Goal: Transaction & Acquisition: Book appointment/travel/reservation

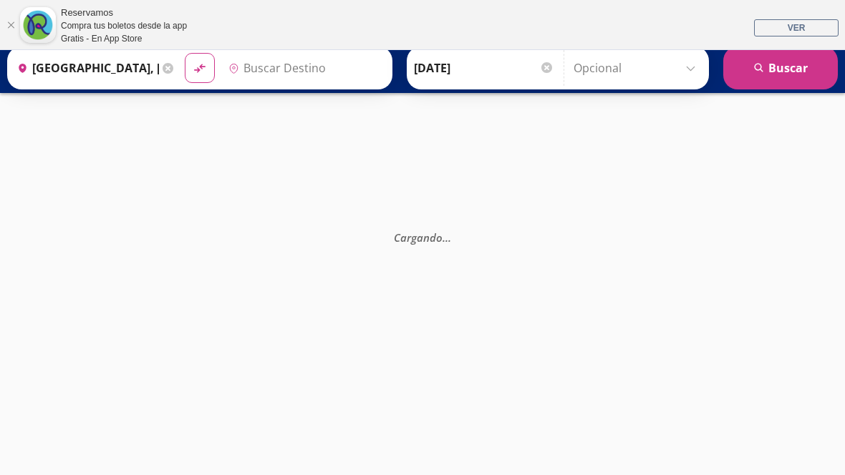
type input "[PERSON_NAME] de Querétaro, [GEOGRAPHIC_DATA]"
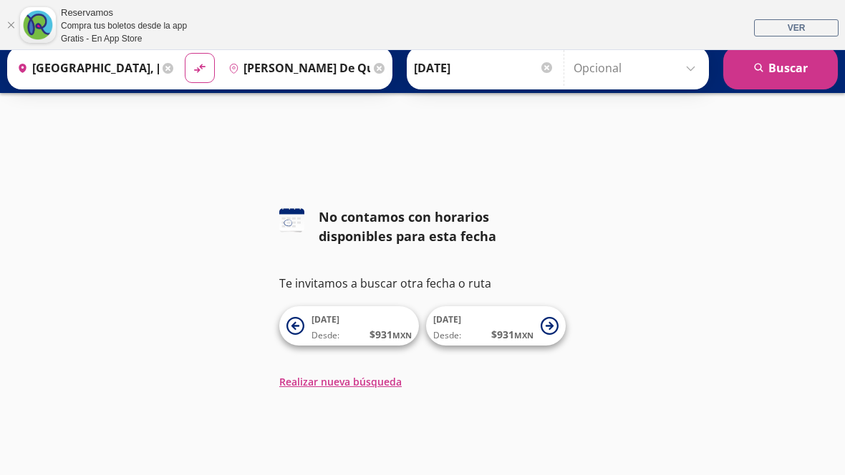
click at [356, 326] on span "[DATE] Desde: $ 931 MXN" at bounding box center [361, 326] width 100 height 32
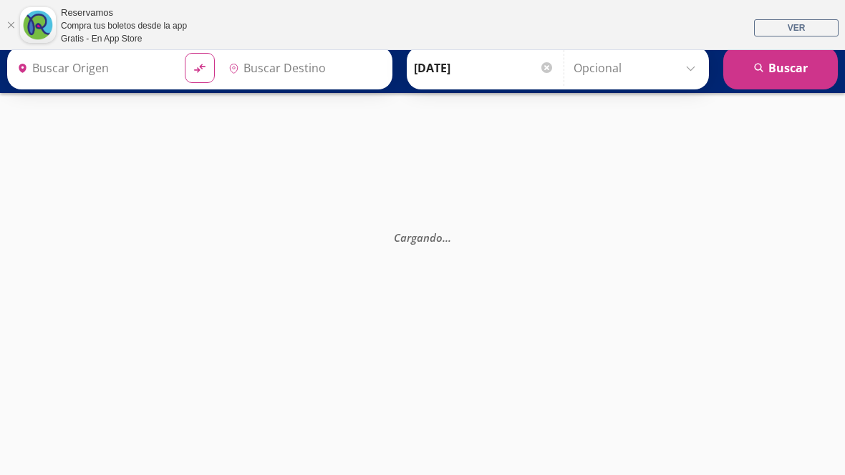
type input "[PERSON_NAME] de Querétaro, [GEOGRAPHIC_DATA]"
type input "[GEOGRAPHIC_DATA], [GEOGRAPHIC_DATA]"
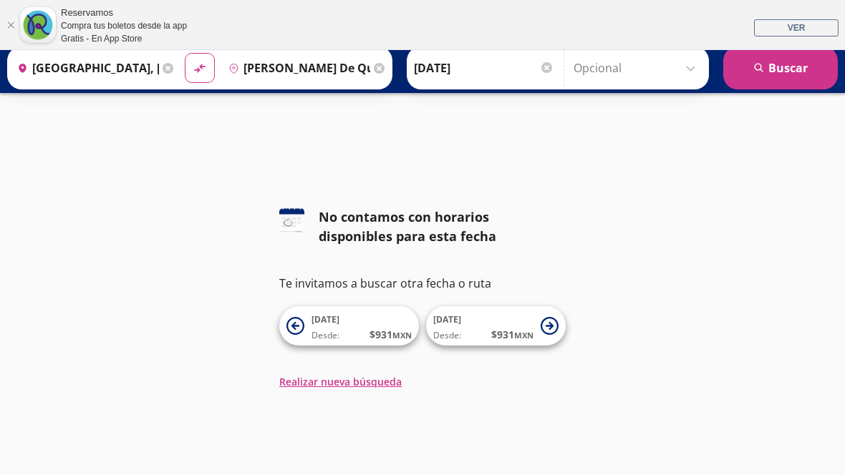
click at [503, 329] on span "$ 931 MXN" at bounding box center [512, 334] width 42 height 15
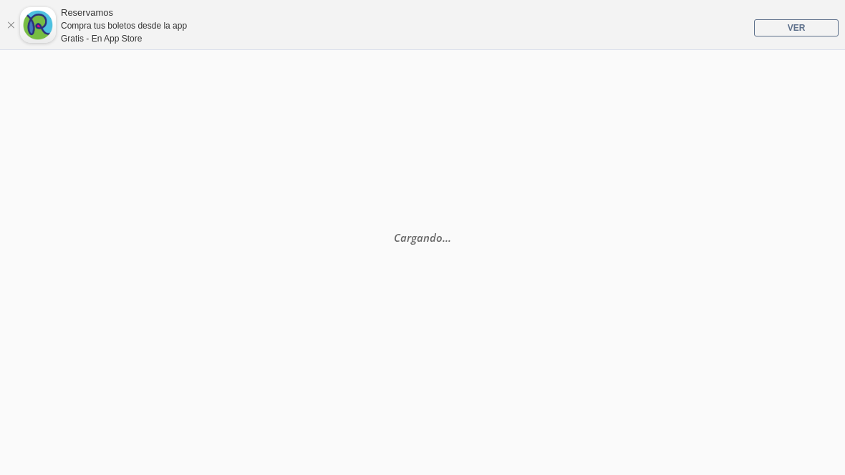
click at [507, 321] on div "Cargando . . ." at bounding box center [422, 330] width 845 height 475
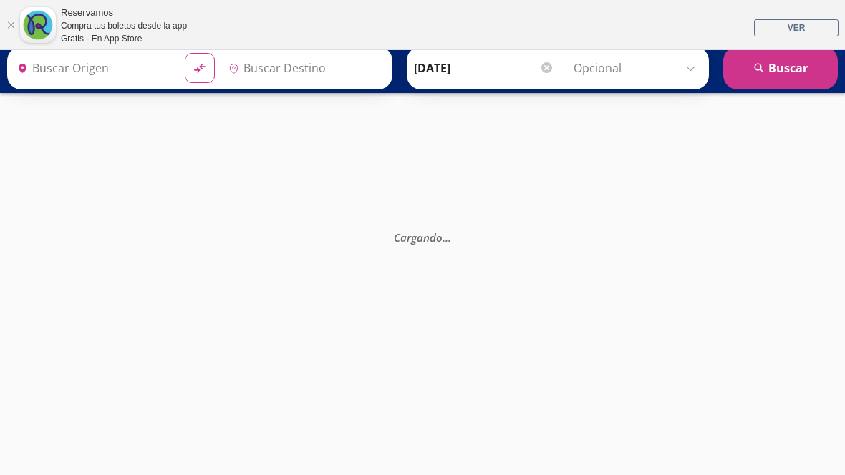
type input "[GEOGRAPHIC_DATA], [GEOGRAPHIC_DATA]"
type input "[PERSON_NAME] de Querétaro, [GEOGRAPHIC_DATA]"
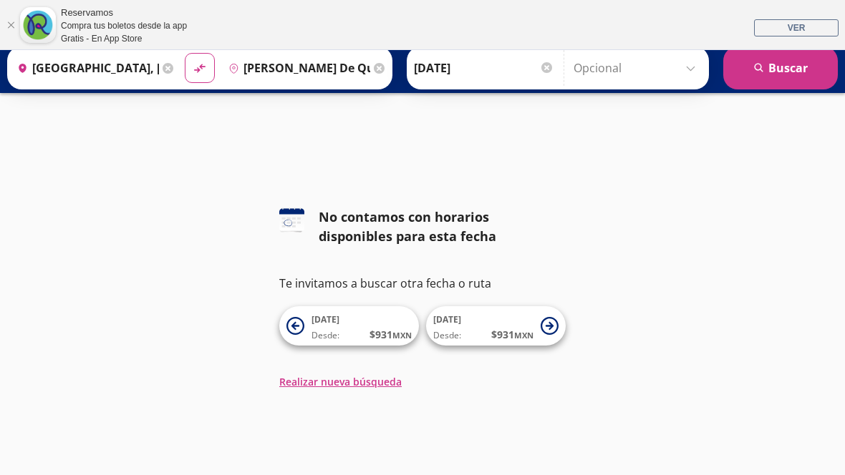
click at [549, 324] on icon at bounding box center [550, 326] width 18 height 18
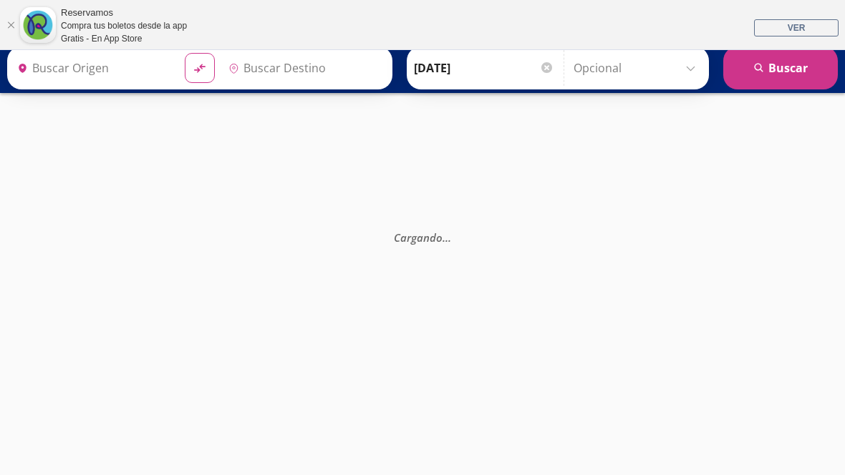
type input "[GEOGRAPHIC_DATA], [GEOGRAPHIC_DATA]"
type input "[PERSON_NAME] de Querétaro, [GEOGRAPHIC_DATA]"
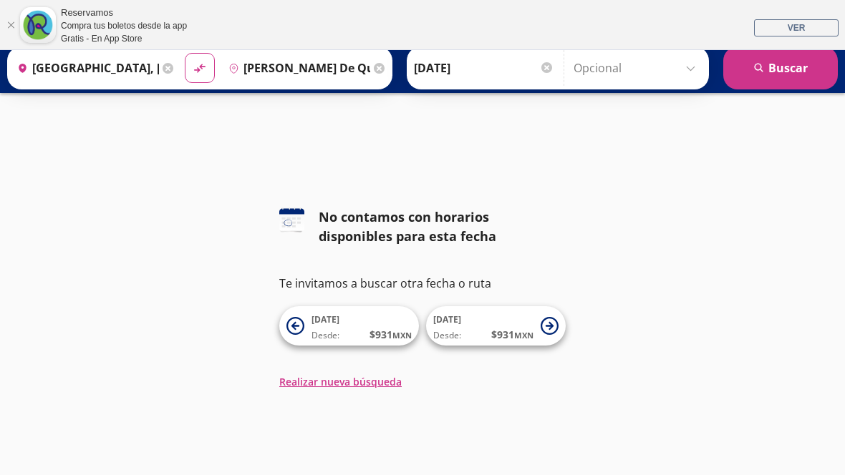
click at [379, 319] on span "[DATE] Desde: $ 931 MXN" at bounding box center [361, 326] width 100 height 32
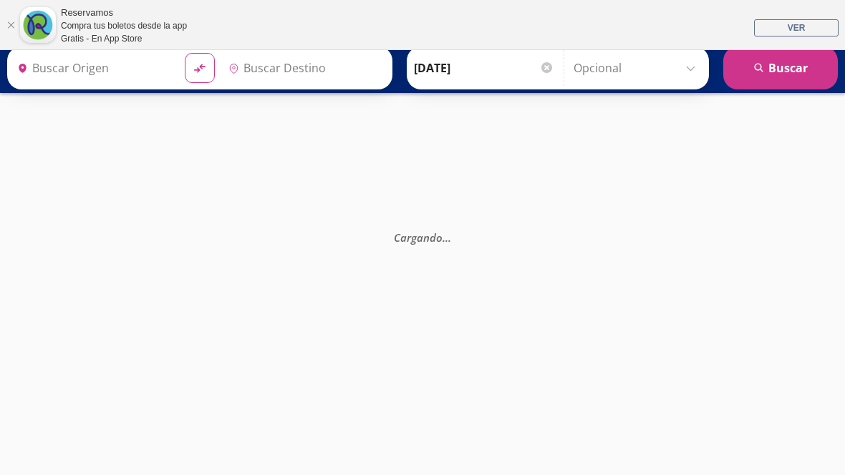
type input "[GEOGRAPHIC_DATA], [GEOGRAPHIC_DATA]"
type input "[PERSON_NAME] de Querétaro, [GEOGRAPHIC_DATA]"
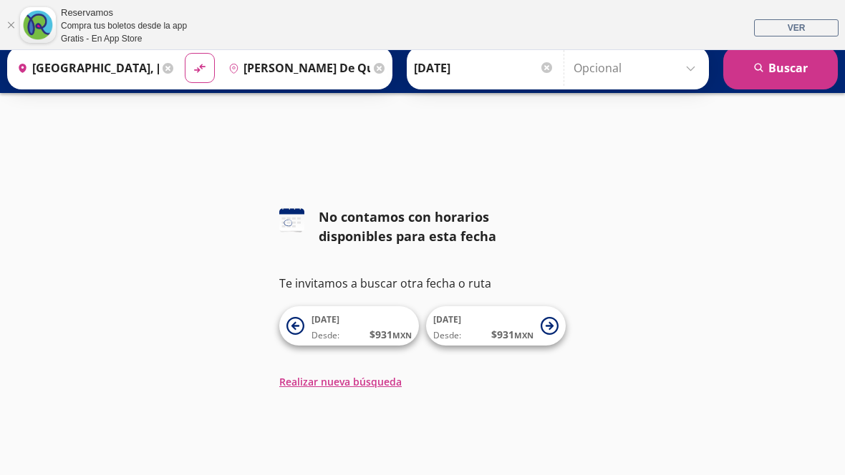
click at [674, 77] on input "Opcional" at bounding box center [637, 68] width 128 height 36
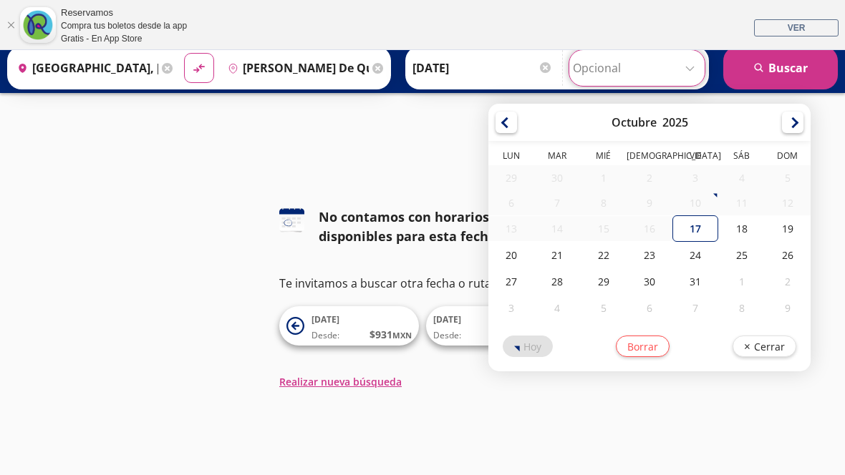
click at [580, 257] on div "21" at bounding box center [557, 255] width 46 height 26
type input "[DATE]"
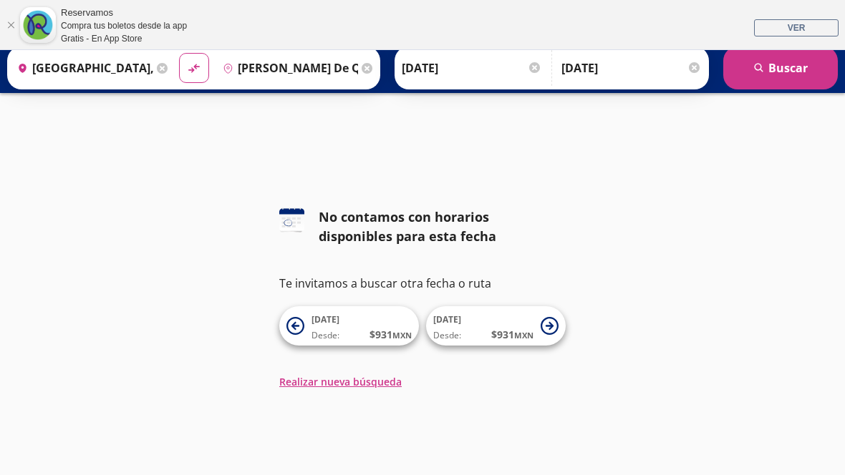
click at [781, 76] on button "search [GEOGRAPHIC_DATA]" at bounding box center [780, 68] width 115 height 43
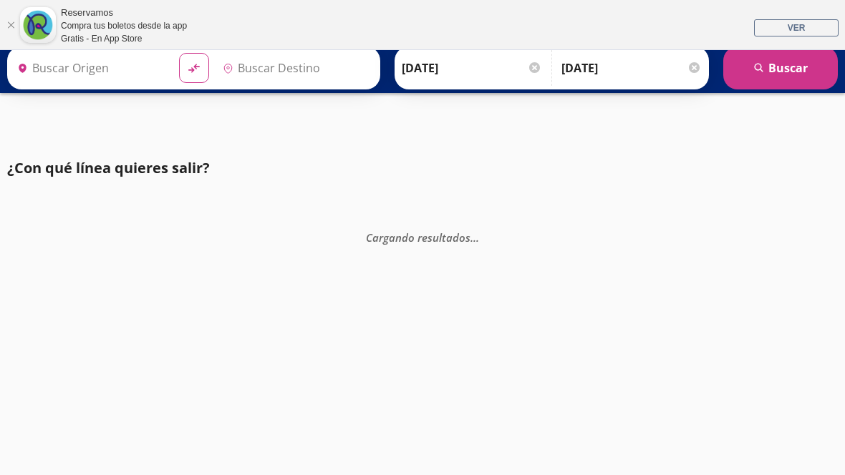
type input "[GEOGRAPHIC_DATA], [GEOGRAPHIC_DATA]"
type input "[PERSON_NAME] de Querétaro, [GEOGRAPHIC_DATA]"
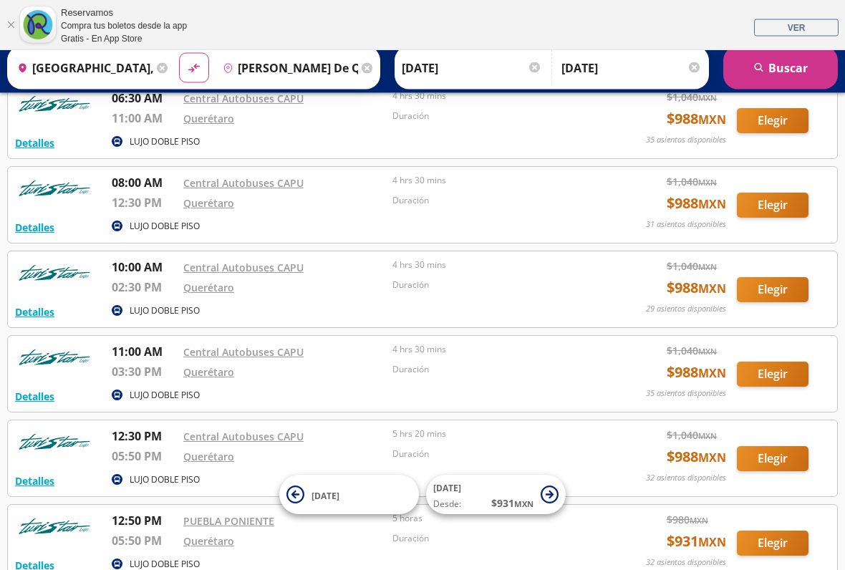
scroll to position [140, 0]
click at [307, 475] on button "[DATE]" at bounding box center [349, 494] width 140 height 39
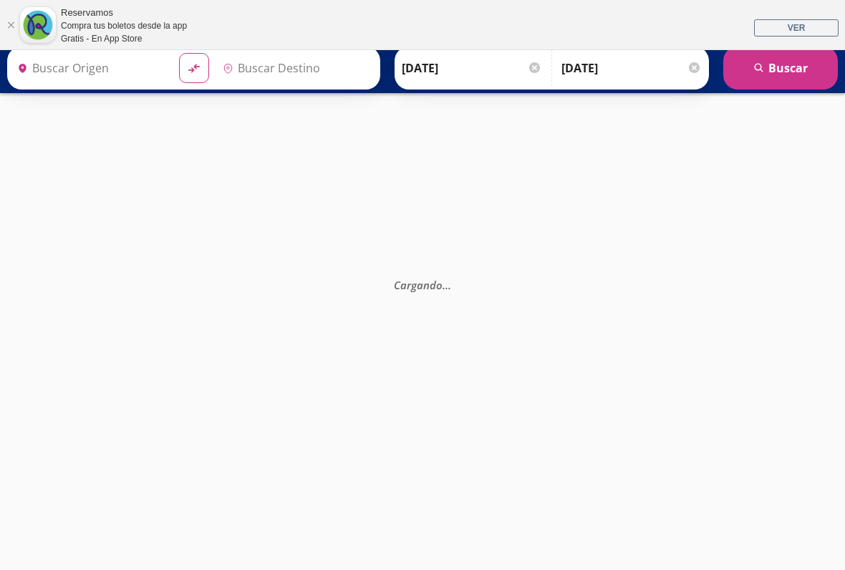
type input "[PERSON_NAME] de Querétaro, [GEOGRAPHIC_DATA]"
type input "[GEOGRAPHIC_DATA], [GEOGRAPHIC_DATA]"
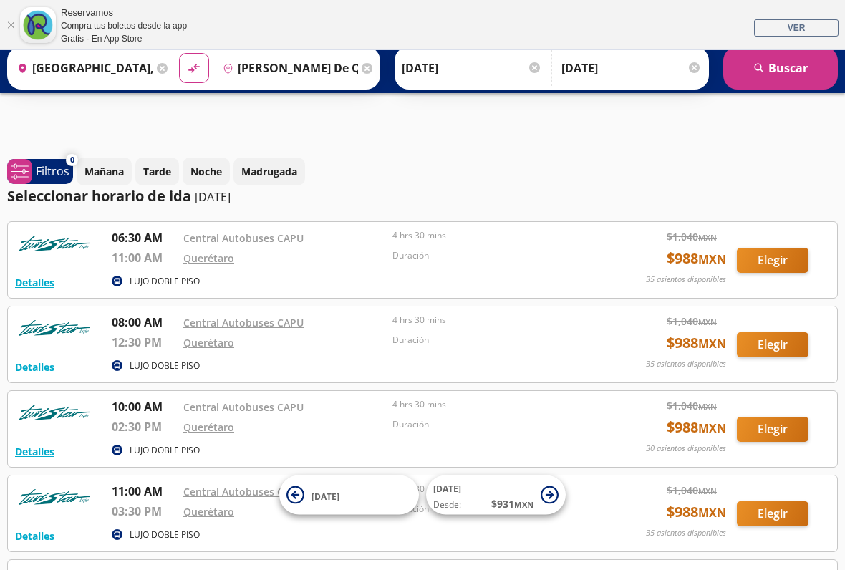
click at [344, 475] on span "[DATE]" at bounding box center [361, 494] width 100 height 17
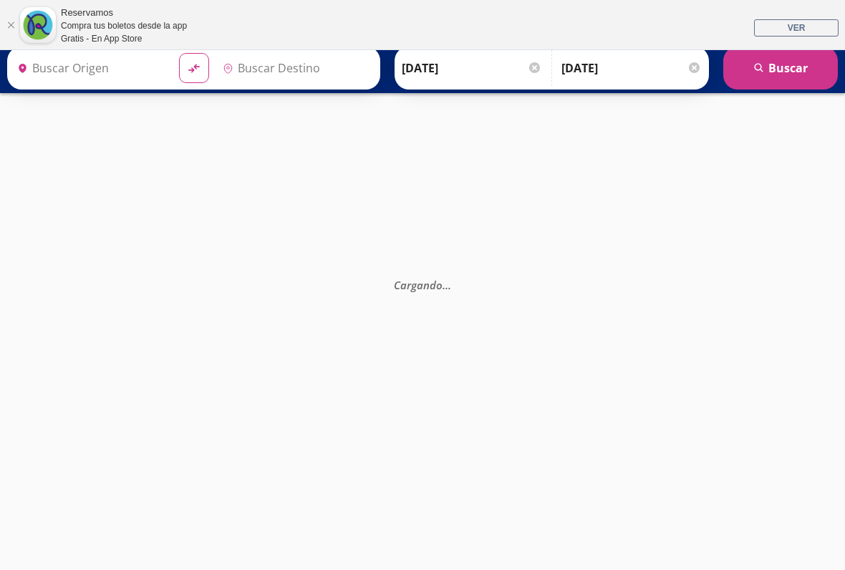
type input "[PERSON_NAME] de Querétaro, [GEOGRAPHIC_DATA]"
type input "[GEOGRAPHIC_DATA], [GEOGRAPHIC_DATA]"
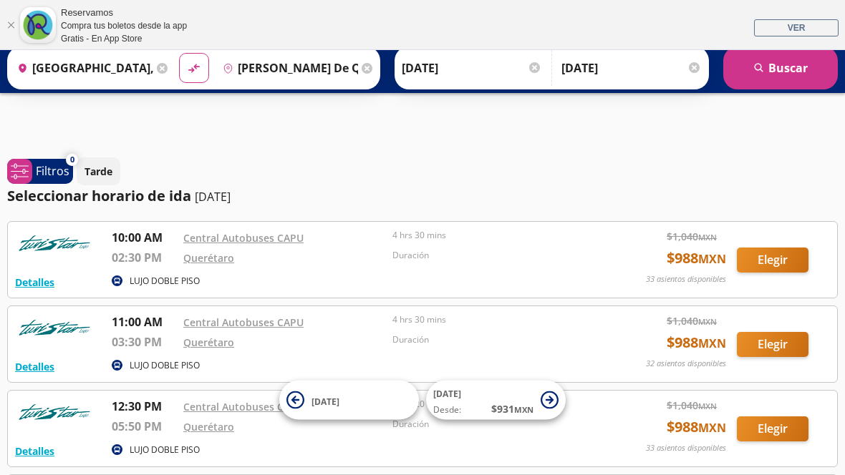
click at [546, 405] on icon at bounding box center [550, 401] width 18 height 18
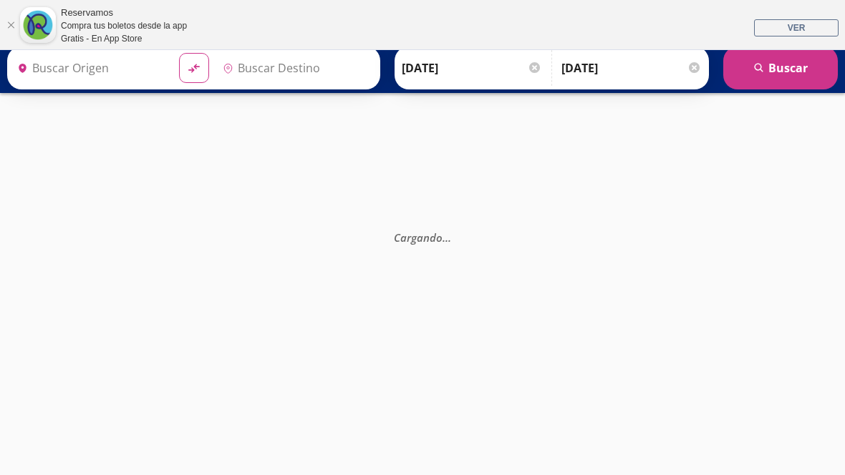
type input "[GEOGRAPHIC_DATA], [GEOGRAPHIC_DATA]"
type input "[PERSON_NAME] de Querétaro, [GEOGRAPHIC_DATA]"
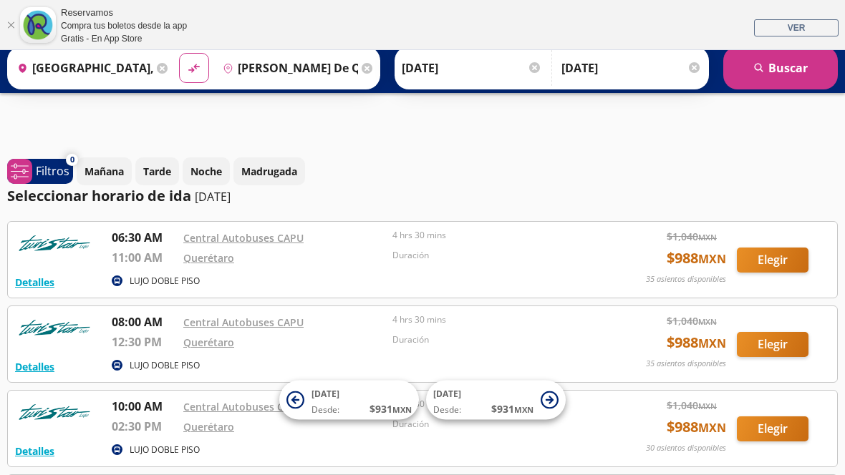
click at [550, 405] on icon at bounding box center [550, 401] width 18 height 18
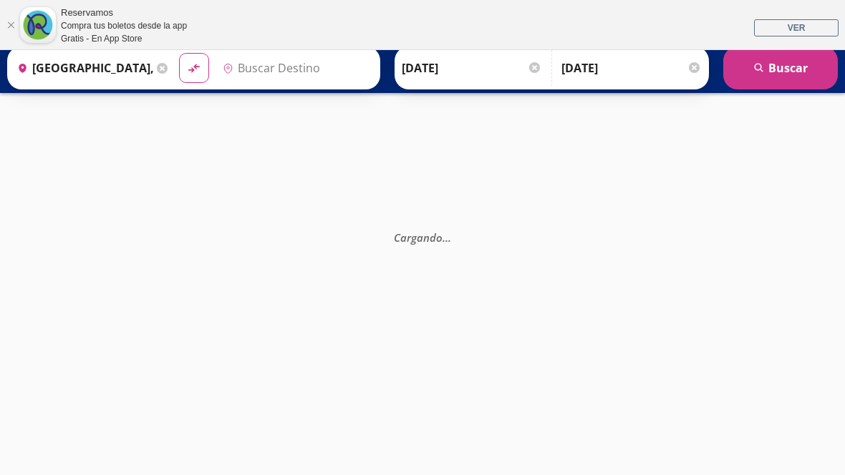
type input "[PERSON_NAME] de Querétaro, [GEOGRAPHIC_DATA]"
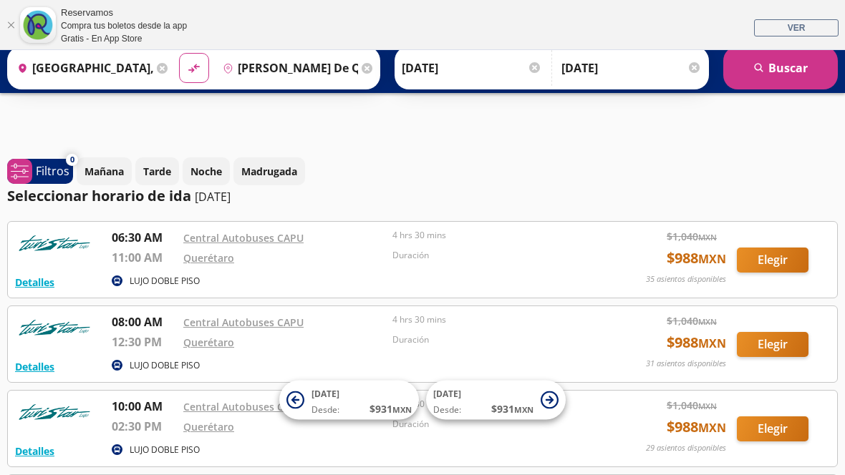
click at [291, 61] on input "[PERSON_NAME] de Querétaro, [GEOGRAPHIC_DATA]" at bounding box center [288, 68] width 142 height 36
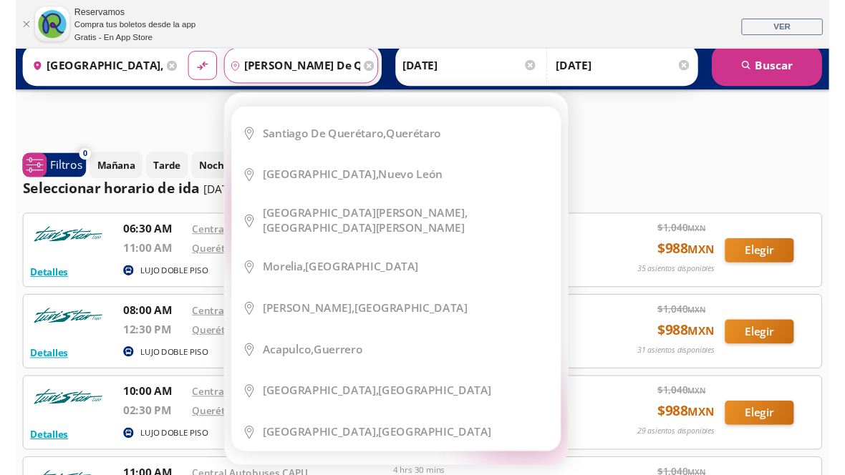
scroll to position [168, 0]
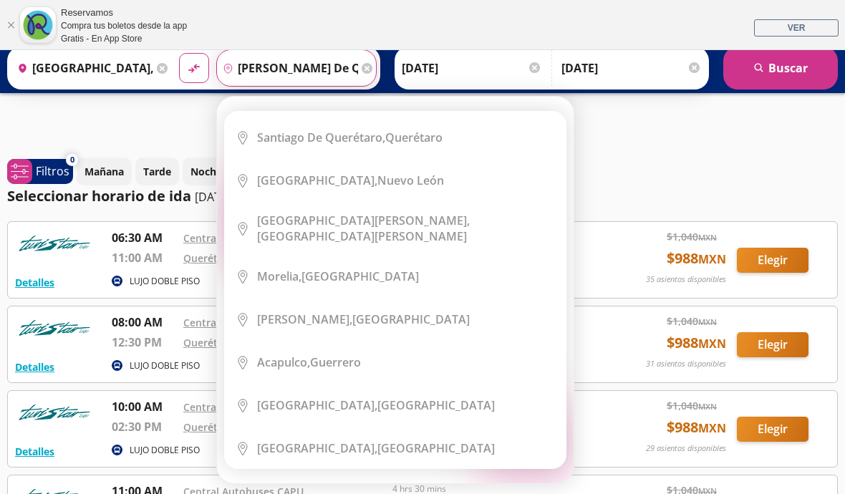
click at [442, 132] on div "[PERSON_NAME] de Querétaro, [GEOGRAPHIC_DATA]" at bounding box center [349, 138] width 185 height 16
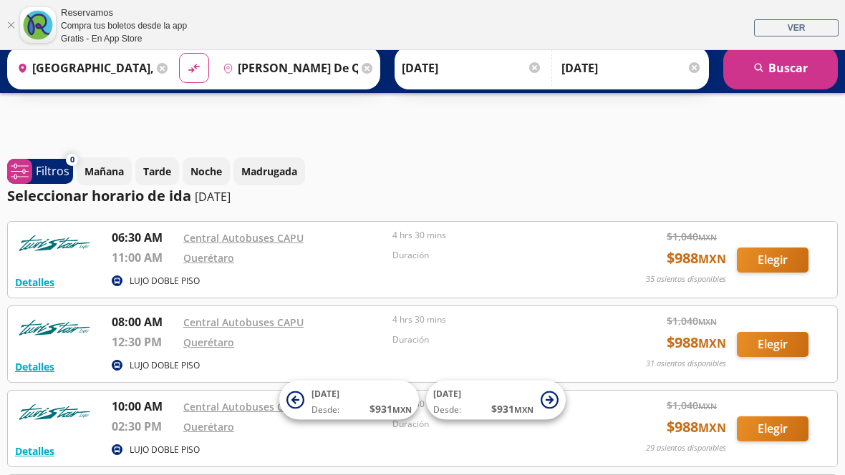
click at [57, 60] on input "[GEOGRAPHIC_DATA], [GEOGRAPHIC_DATA]" at bounding box center [82, 68] width 142 height 36
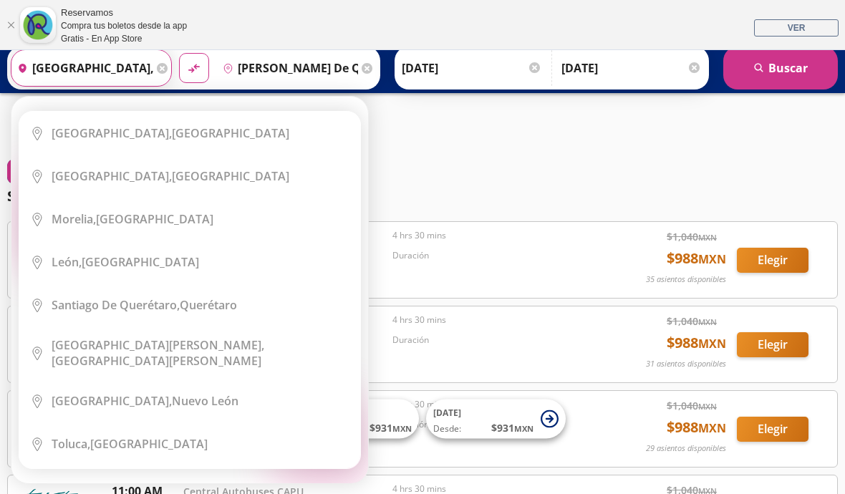
click at [168, 65] on icon at bounding box center [162, 68] width 11 height 11
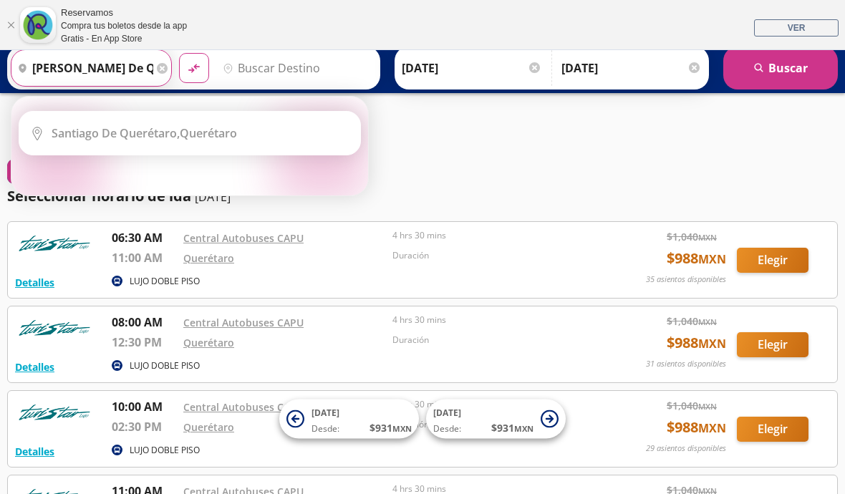
type input "[PERSON_NAME] de queretaro"
click at [299, 67] on input "Destino" at bounding box center [295, 68] width 156 height 36
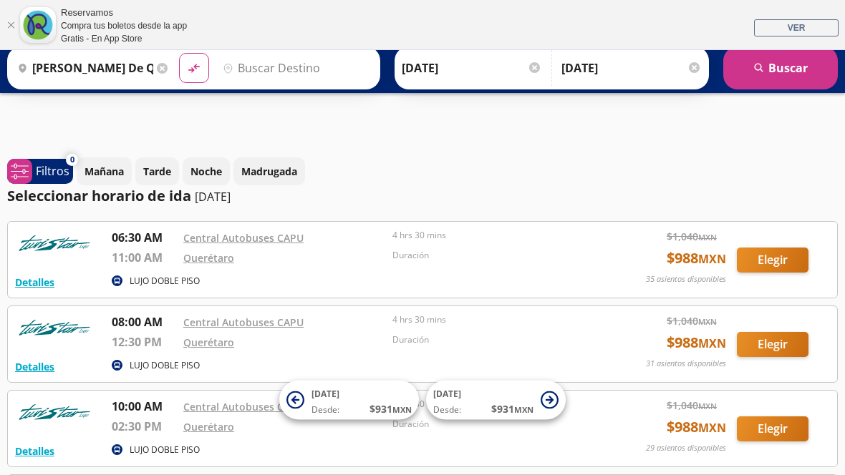
click at [280, 67] on input "Destino" at bounding box center [295, 68] width 156 height 36
click at [209, 67] on button "material-symbols:compare-arrows-rounded" at bounding box center [194, 68] width 30 height 30
click at [348, 77] on input "Destino" at bounding box center [295, 68] width 156 height 36
click at [373, 64] on input "Destino" at bounding box center [295, 68] width 156 height 36
click at [162, 170] on p "Tarde" at bounding box center [157, 171] width 28 height 15
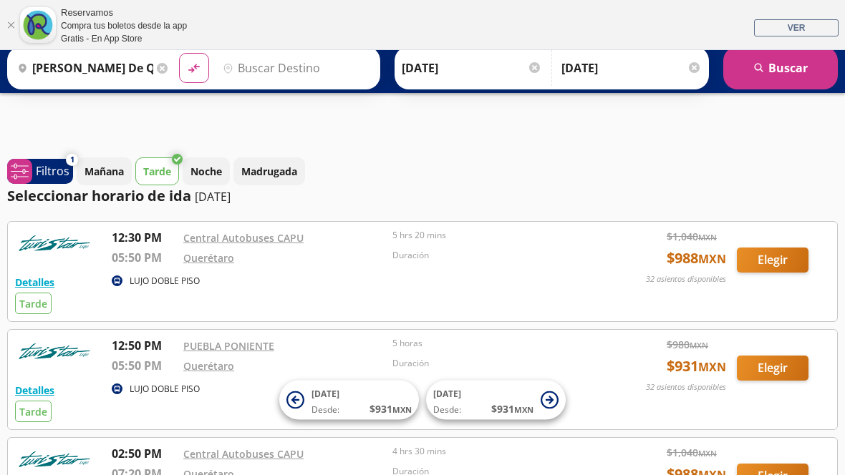
click at [318, 68] on input "Destino" at bounding box center [295, 68] width 156 height 36
click at [254, 76] on input "Destino" at bounding box center [295, 68] width 156 height 36
click at [241, 61] on div "Destino pin-outline" at bounding box center [296, 67] width 161 height 37
click at [201, 66] on icon "material-symbols:compare-arrows-rounded" at bounding box center [194, 68] width 14 height 15
click at [329, 77] on input "Destino" at bounding box center [295, 68] width 156 height 36
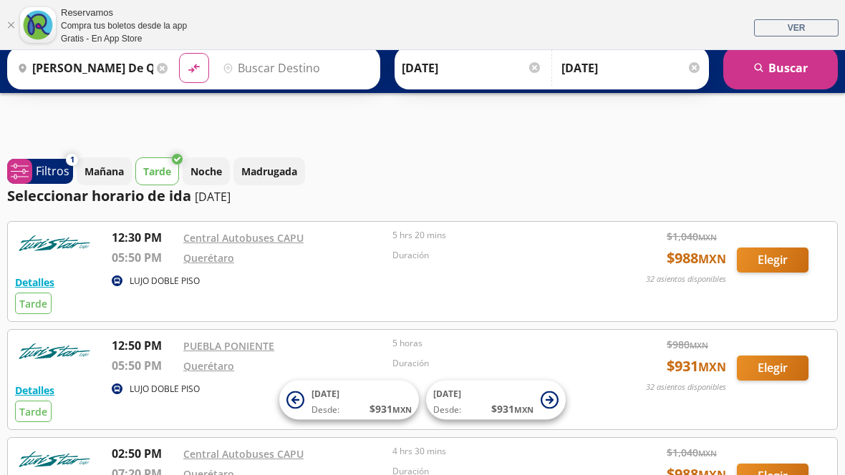
click at [201, 66] on icon "material-symbols:compare-arrows-rounded" at bounding box center [194, 68] width 14 height 15
click at [796, 23] on span "VER" at bounding box center [797, 28] width 18 height 10
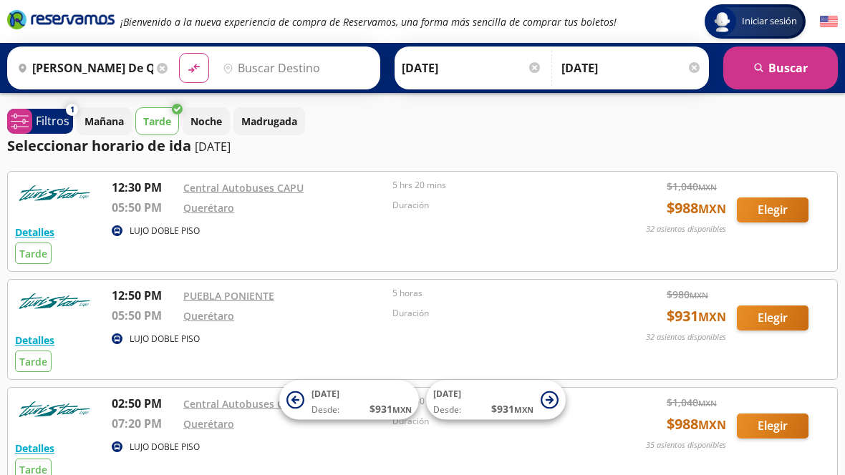
click at [19, 75] on input "[PERSON_NAME] de queretaro" at bounding box center [82, 68] width 142 height 36
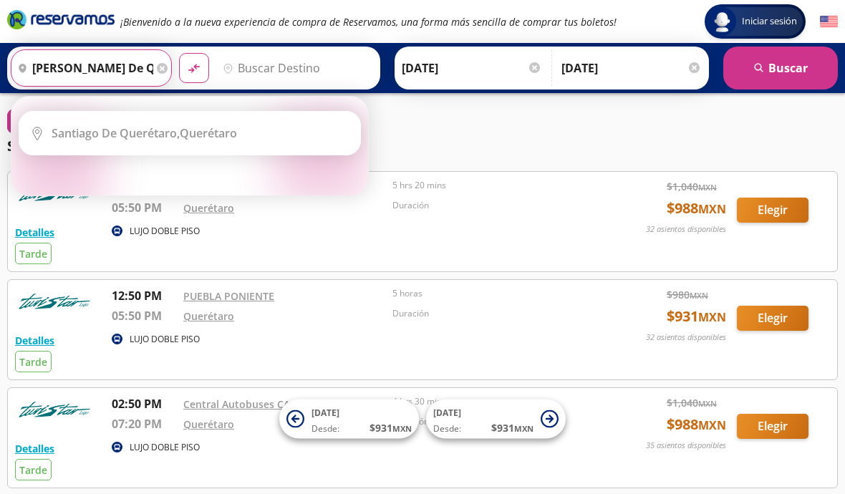
click at [209, 66] on button "material-symbols:compare-arrows-rounded" at bounding box center [194, 68] width 30 height 30
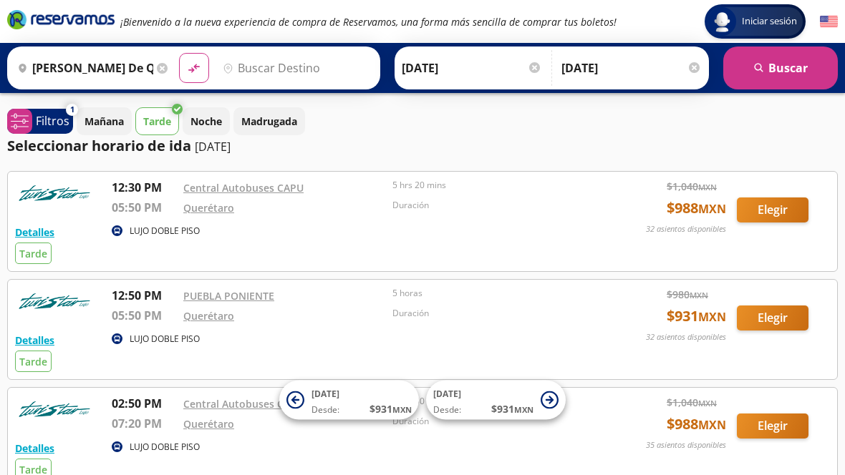
click at [209, 67] on button "material-symbols:compare-arrows-rounded" at bounding box center [194, 68] width 30 height 30
click at [200, 69] on icon at bounding box center [193, 68] width 11 height 9
click at [201, 71] on icon "material-symbols:compare-arrows-rounded" at bounding box center [194, 68] width 14 height 15
click at [201, 64] on icon "material-symbols:compare-arrows-rounded" at bounding box center [194, 68] width 14 height 15
click at [201, 73] on icon "material-symbols:compare-arrows-rounded" at bounding box center [194, 68] width 14 height 15
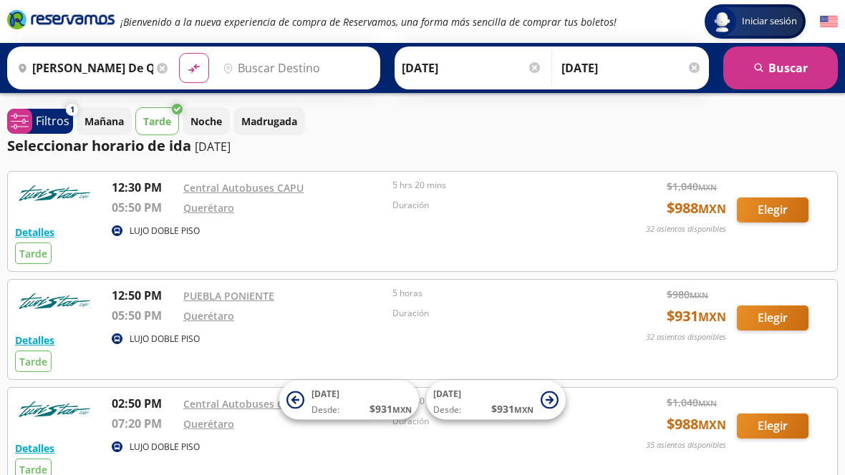
click at [11, 63] on div "Origen heroicons:map-pin-20-solid [PERSON_NAME][GEOGRAPHIC_DATA]" at bounding box center [91, 67] width 161 height 37
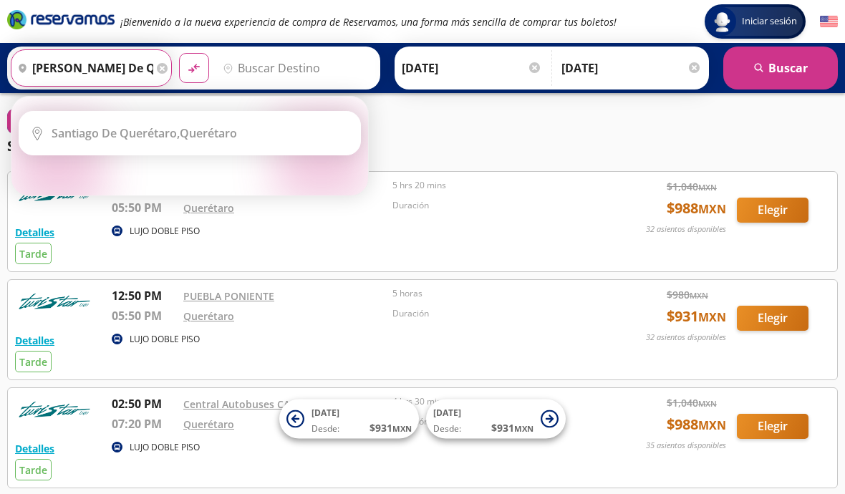
click at [201, 67] on icon "material-symbols:compare-arrows-rounded" at bounding box center [194, 68] width 14 height 15
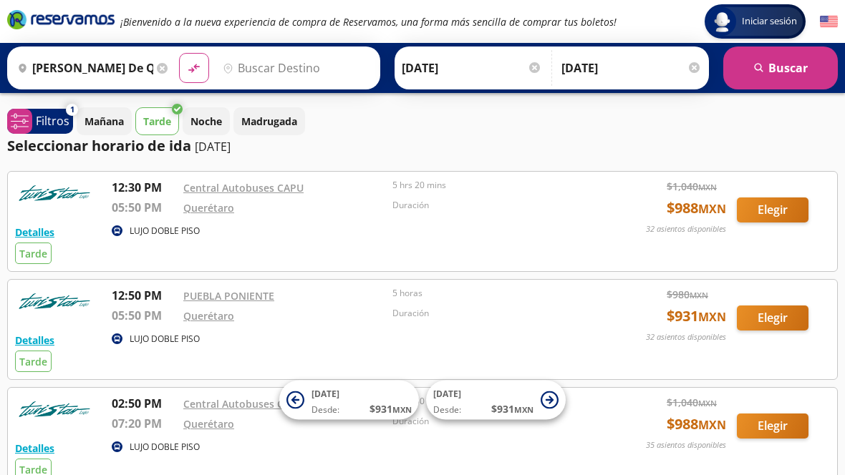
click at [200, 69] on icon at bounding box center [193, 68] width 11 height 9
click at [281, 76] on input "Destino" at bounding box center [295, 68] width 156 height 36
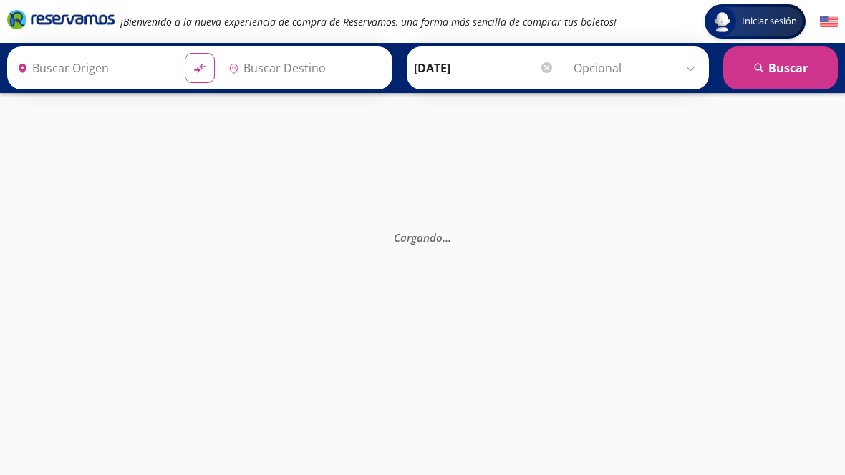
type input "[GEOGRAPHIC_DATA][PERSON_NAME], [GEOGRAPHIC_DATA][PERSON_NAME]"
type input "[PERSON_NAME] de Querétaro, [GEOGRAPHIC_DATA]"
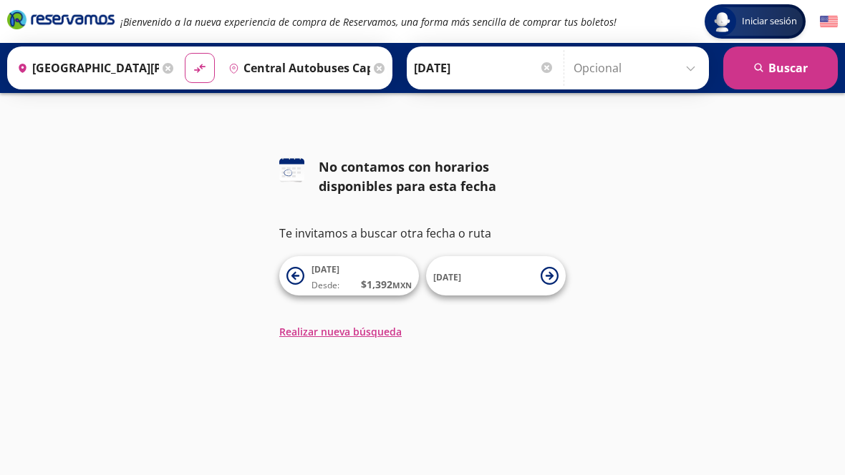
click at [305, 278] on button "17 Oct Desde: $ 1,392 MXN" at bounding box center [349, 275] width 140 height 39
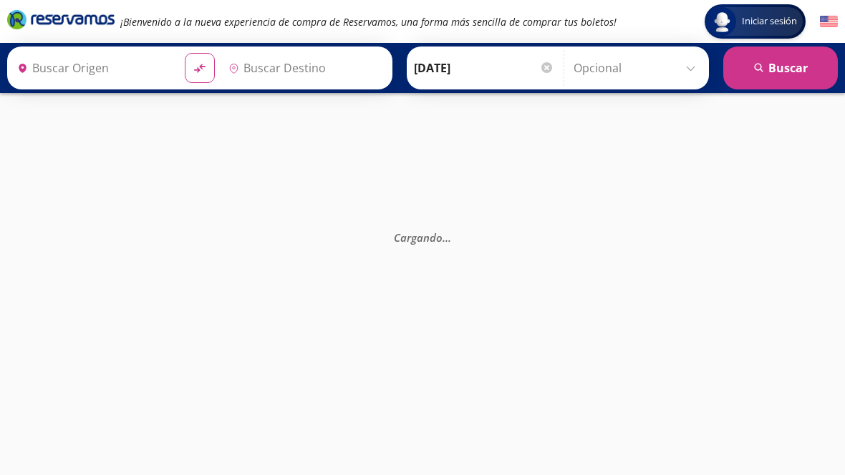
type input "Central Autobuses Capu, Puebla"
type input "San Luis Potosí, San Luis Potosí"
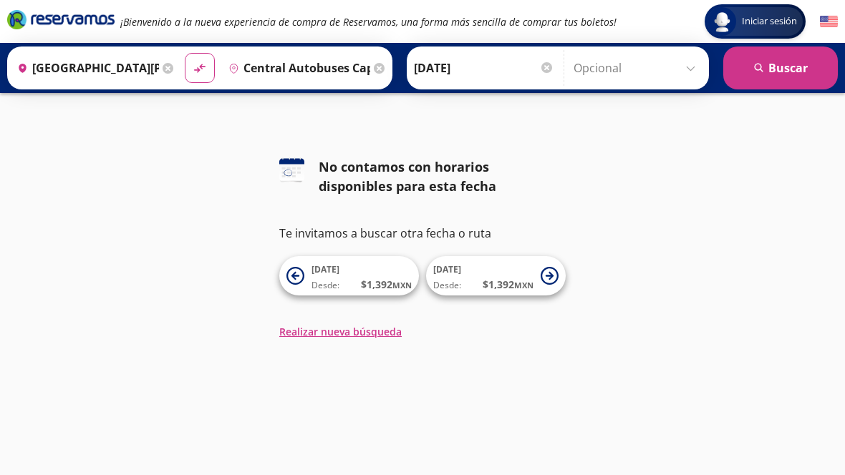
click at [352, 333] on button "Realizar nueva búsqueda" at bounding box center [340, 331] width 122 height 15
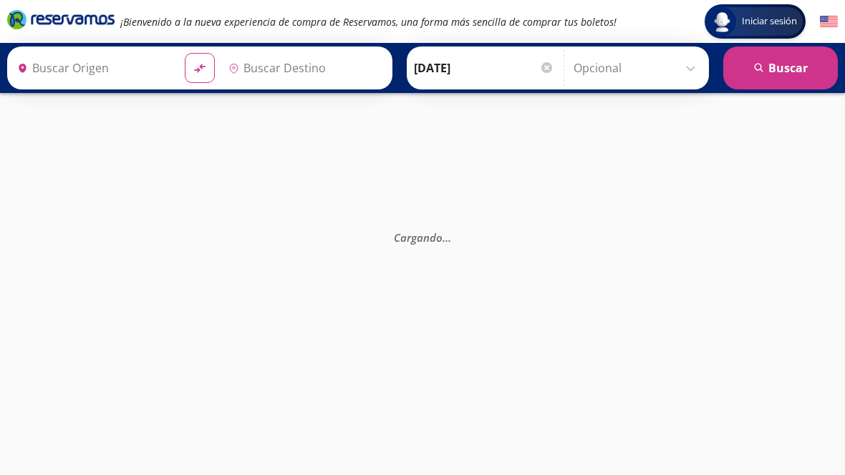
type input "[GEOGRAPHIC_DATA][PERSON_NAME], [GEOGRAPHIC_DATA][PERSON_NAME]"
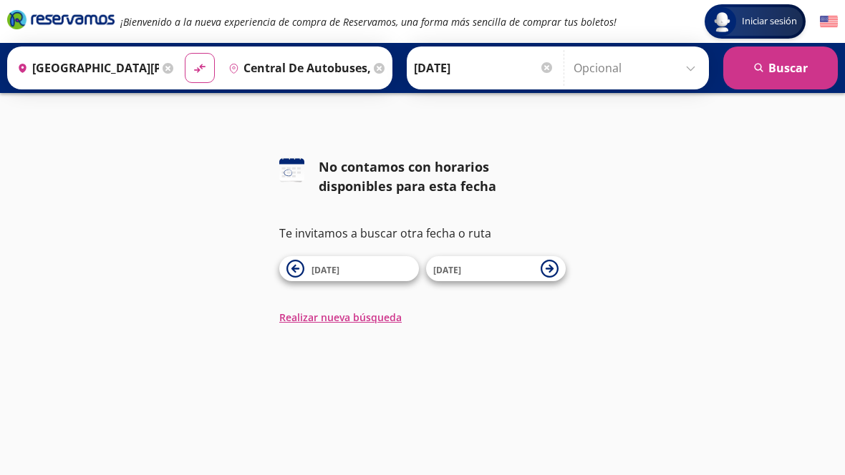
click at [370, 72] on input "Central de Autobuses, Querétaro" at bounding box center [296, 68] width 147 height 36
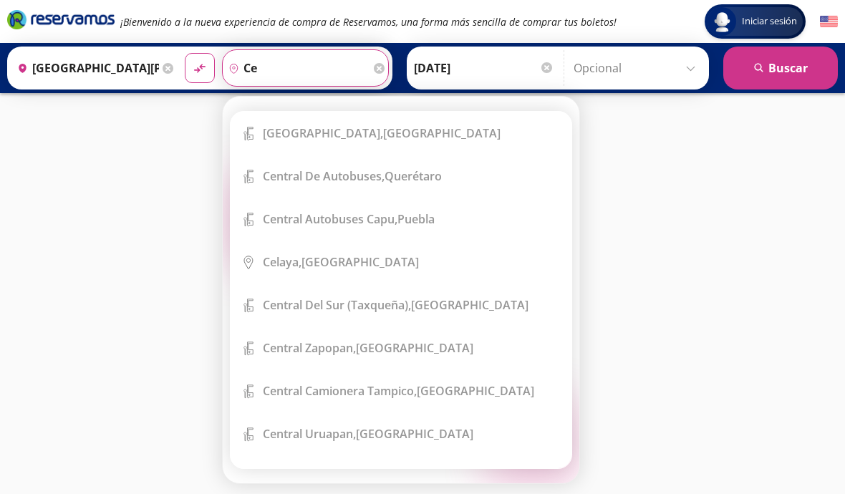
type input "c"
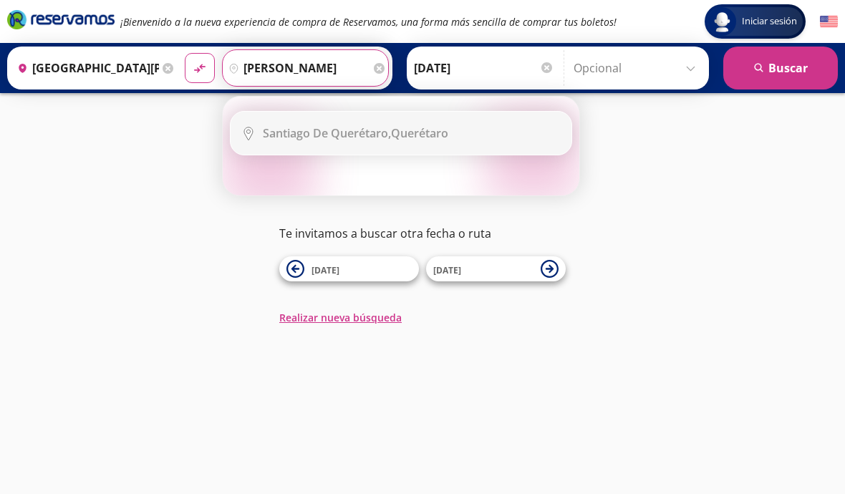
click at [448, 133] on div "[PERSON_NAME] de Querétaro, [GEOGRAPHIC_DATA]" at bounding box center [355, 133] width 185 height 16
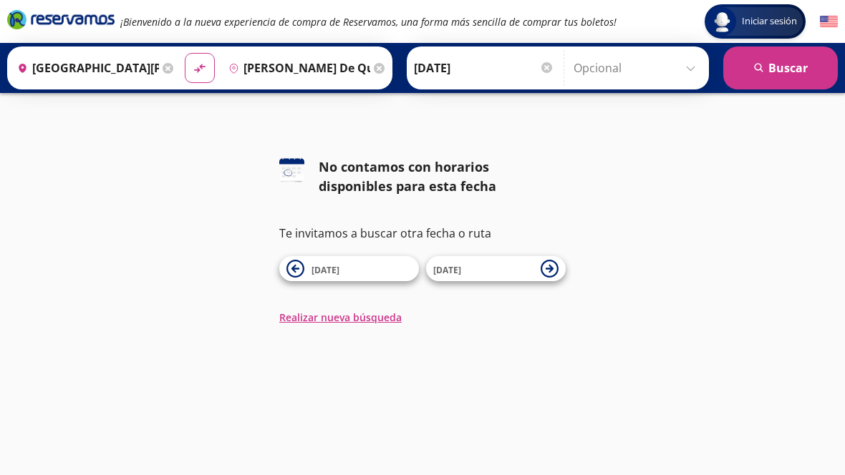
click at [370, 67] on input "[PERSON_NAME] de Querétaro, [GEOGRAPHIC_DATA]" at bounding box center [296, 68] width 147 height 36
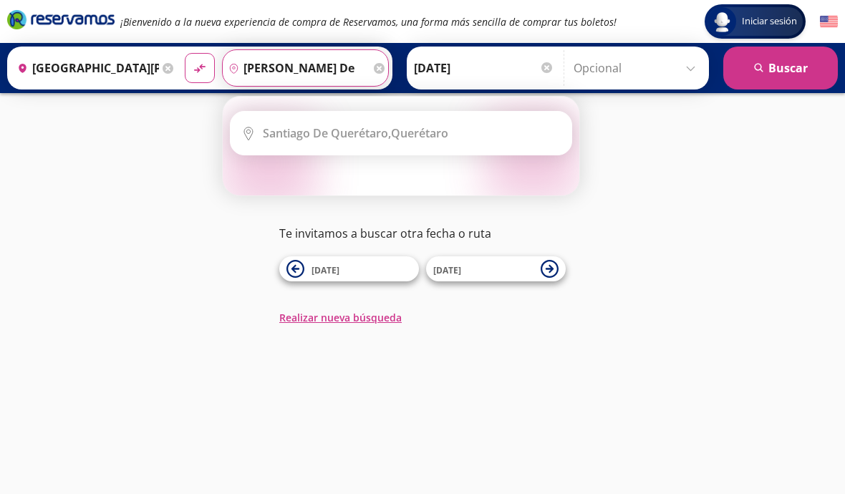
type input "[PERSON_NAME]"
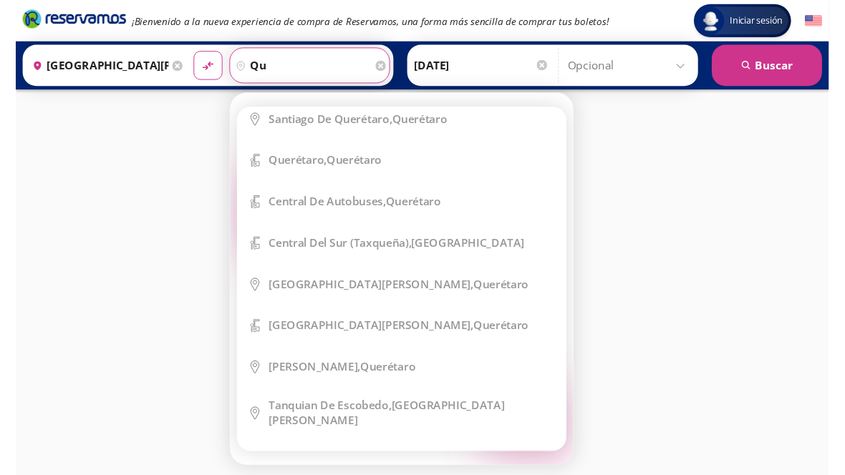
scroll to position [9, 0]
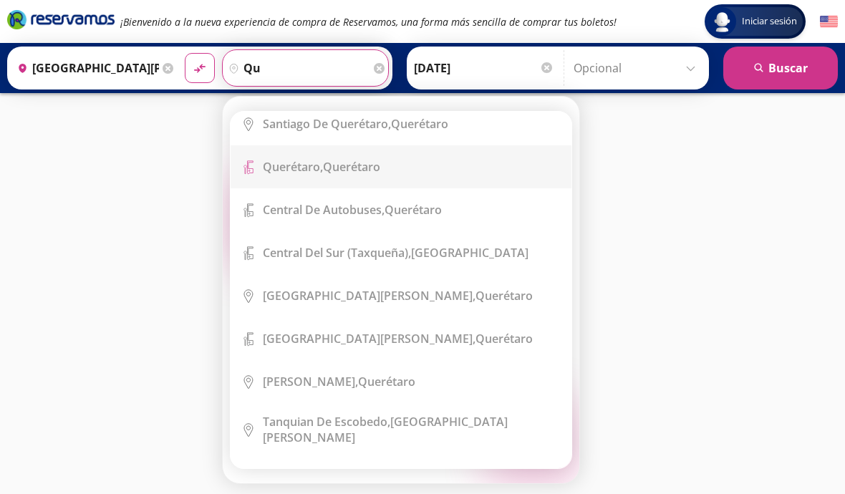
click at [380, 168] on div "Querétaro, Querétaro" at bounding box center [321, 167] width 117 height 16
type input "Querétaro, Querétaro"
